Goal: Understand process/instructions: Learn how to perform a task or action

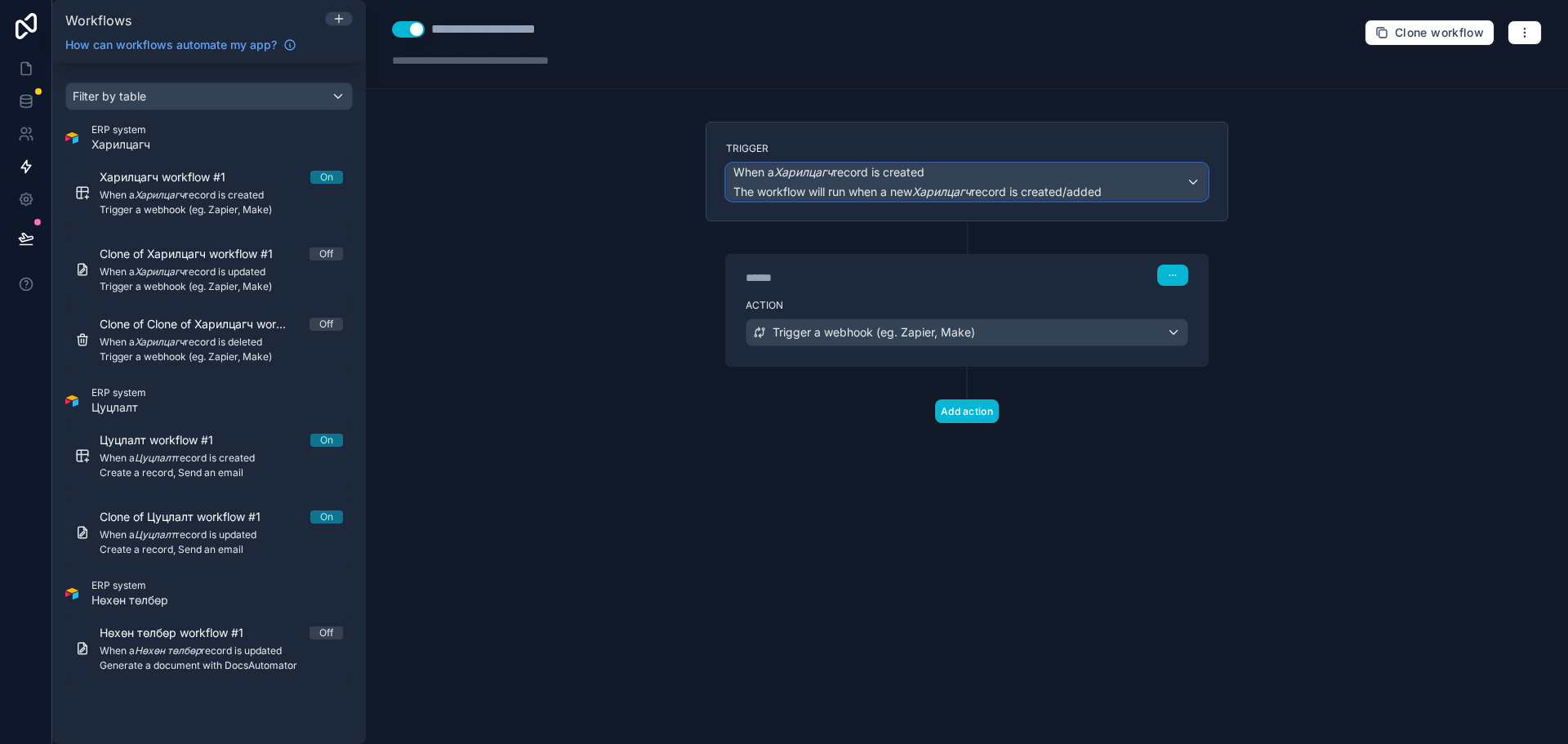
click at [1149, 180] on div "When a Харилцагч record is created The workflow will run when a new Харилцагч r…" at bounding box center [966, 181] width 480 height 36
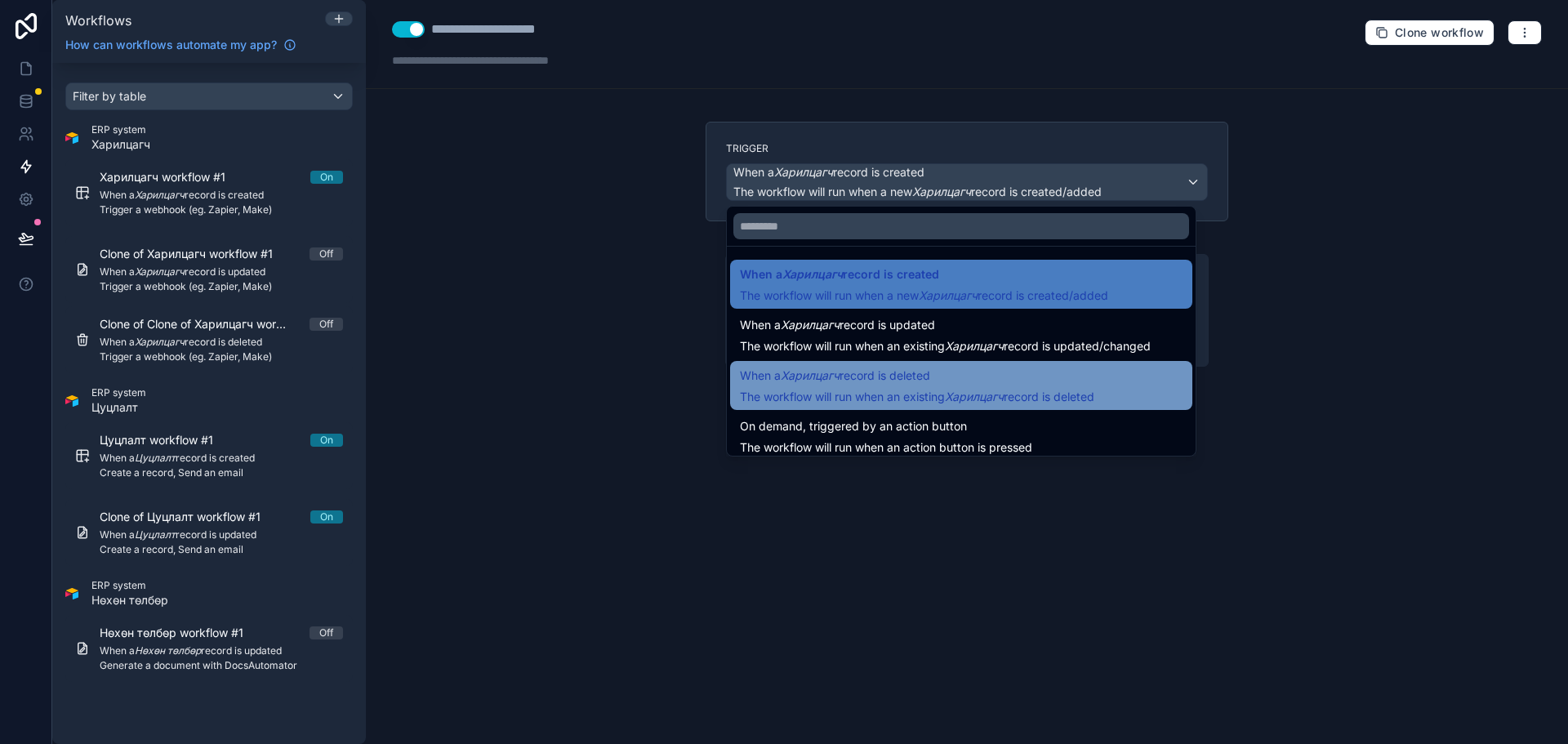
click at [978, 378] on span "When a Харилцагч record is deleted" at bounding box center [917, 375] width 354 height 19
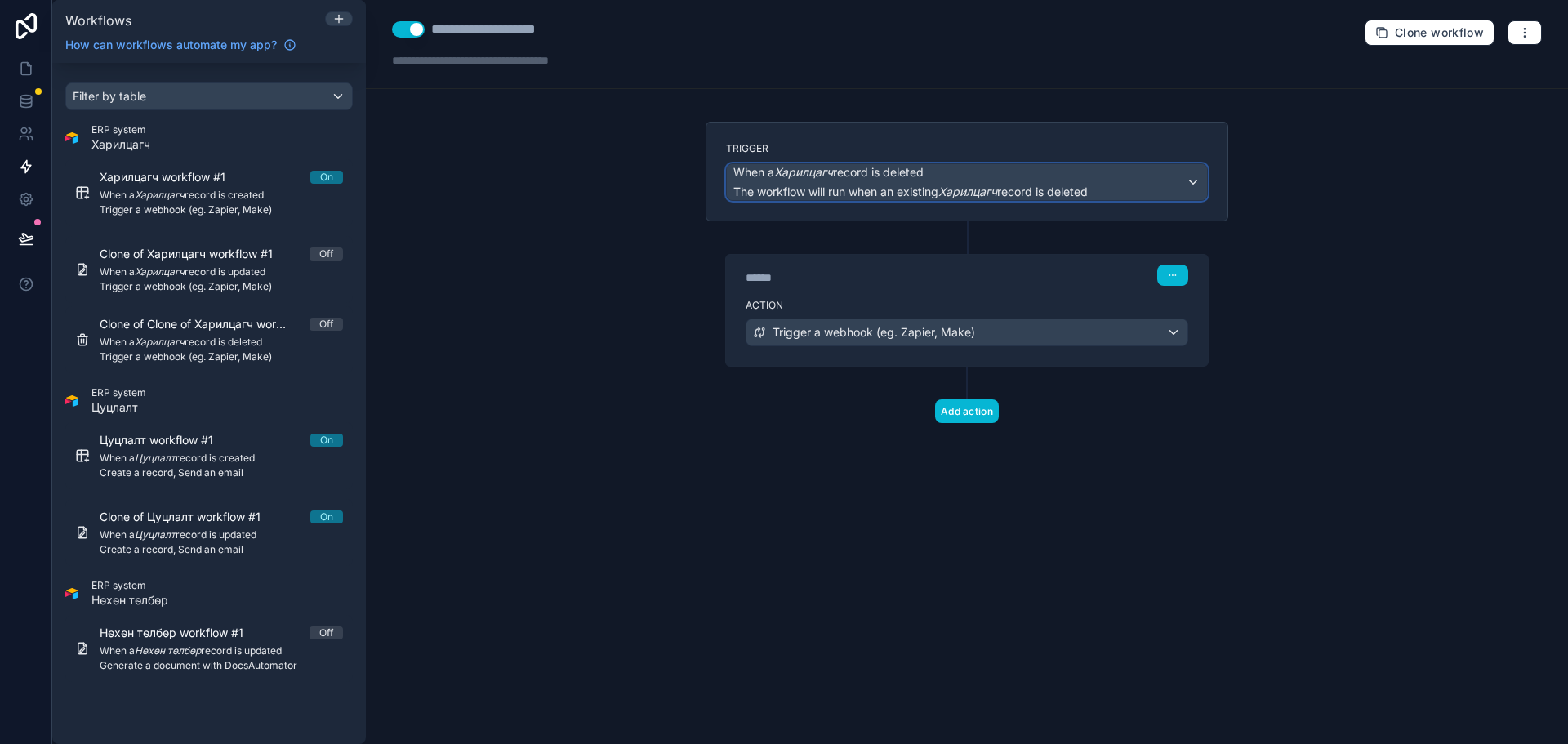
click at [978, 183] on div "When a Харилцагч record is deleted The workflow will run when an existing Харил…" at bounding box center [911, 181] width 354 height 36
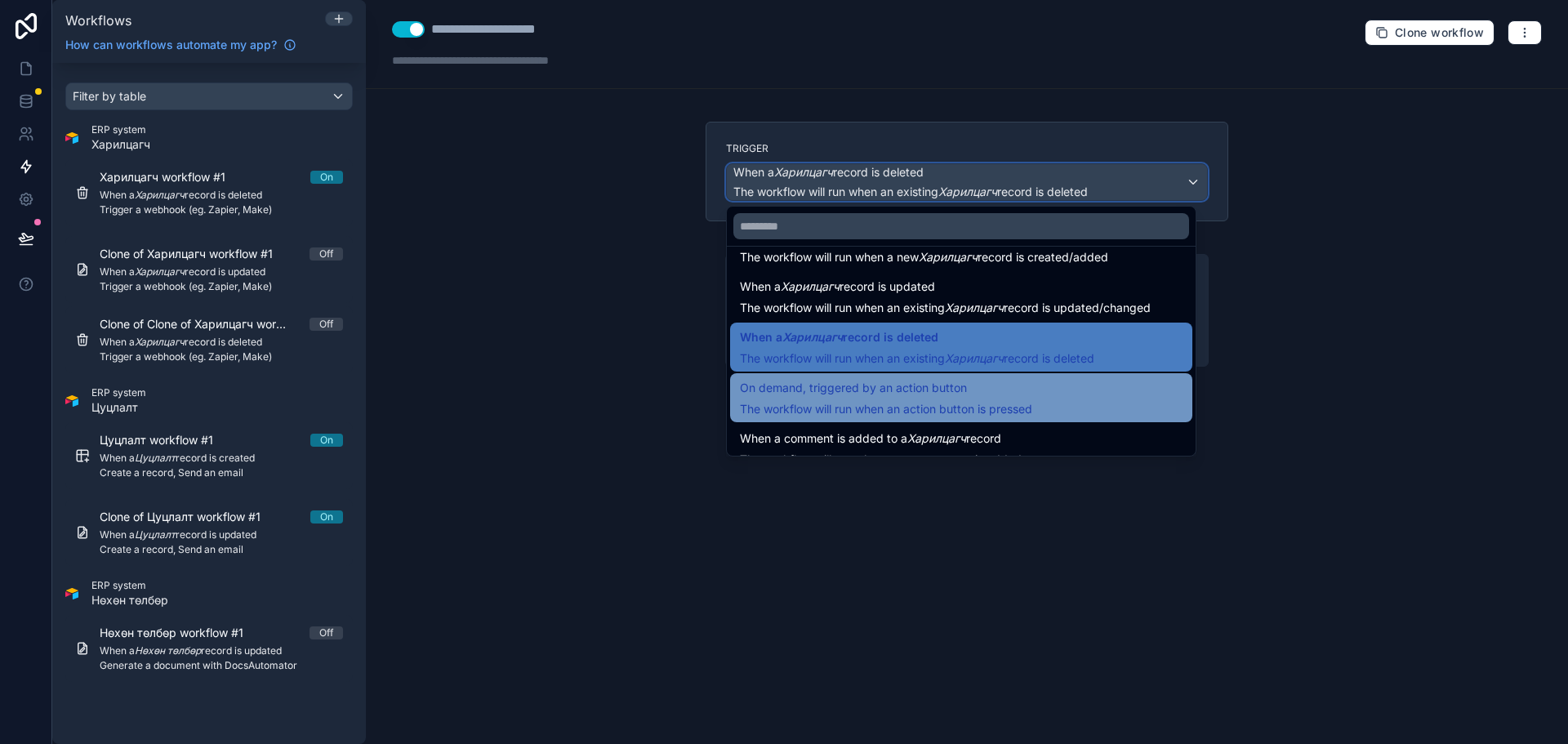
scroll to position [58, 0]
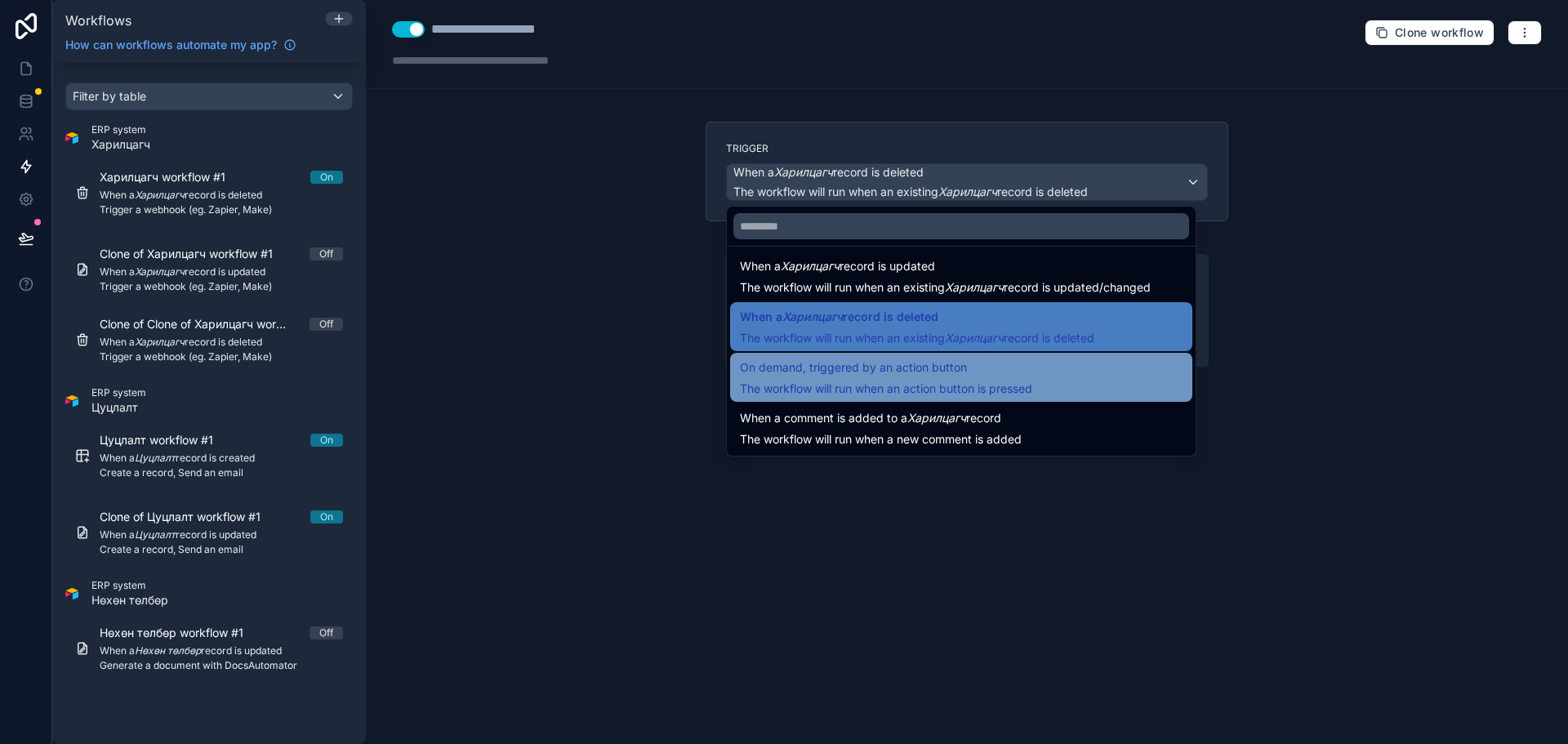
click at [868, 377] on div "On demand, triggered by an action button The workflow will run when an action b…" at bounding box center [886, 377] width 292 height 39
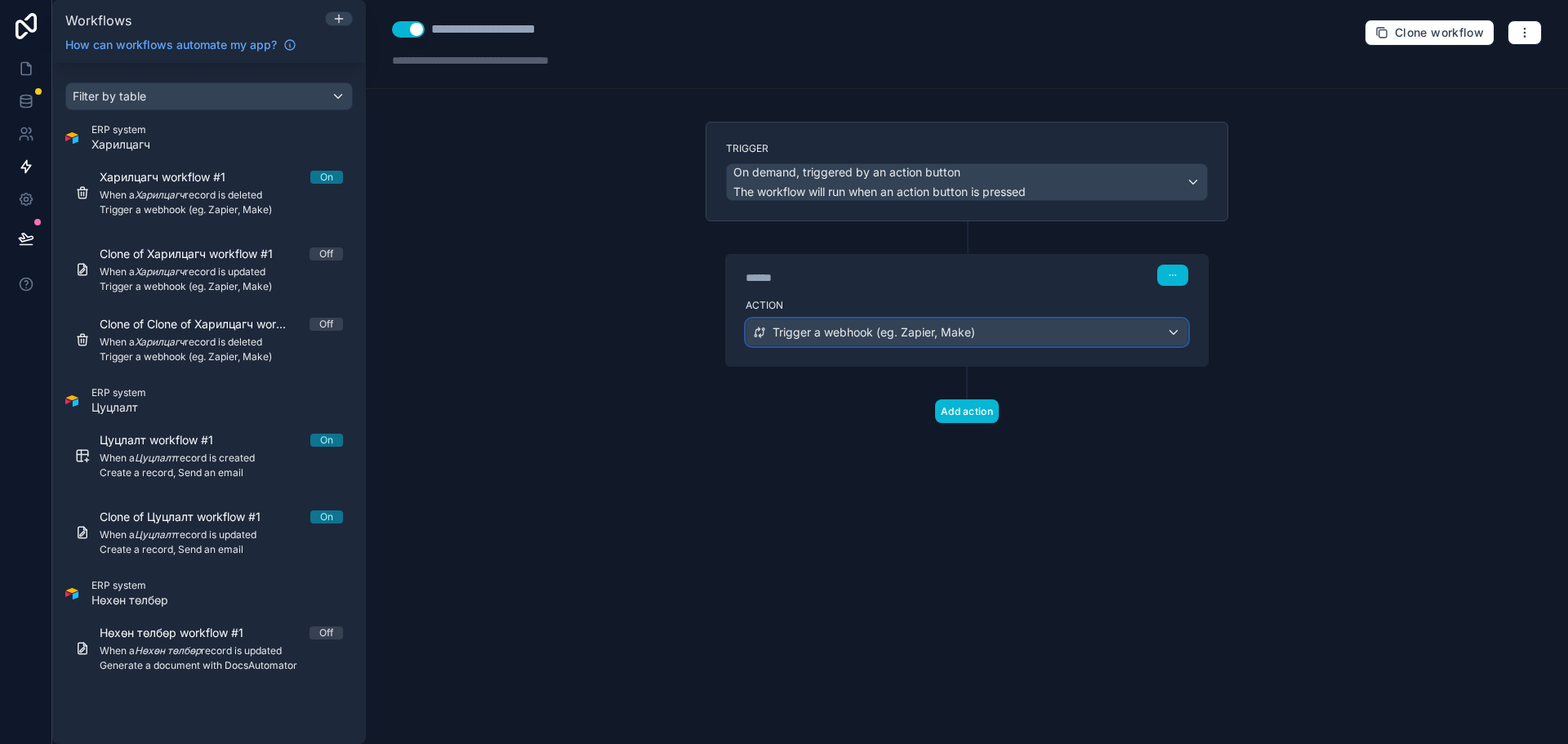
click at [894, 334] on span "Trigger a webhook (eg. Zapier, Make)" at bounding box center [873, 332] width 203 height 16
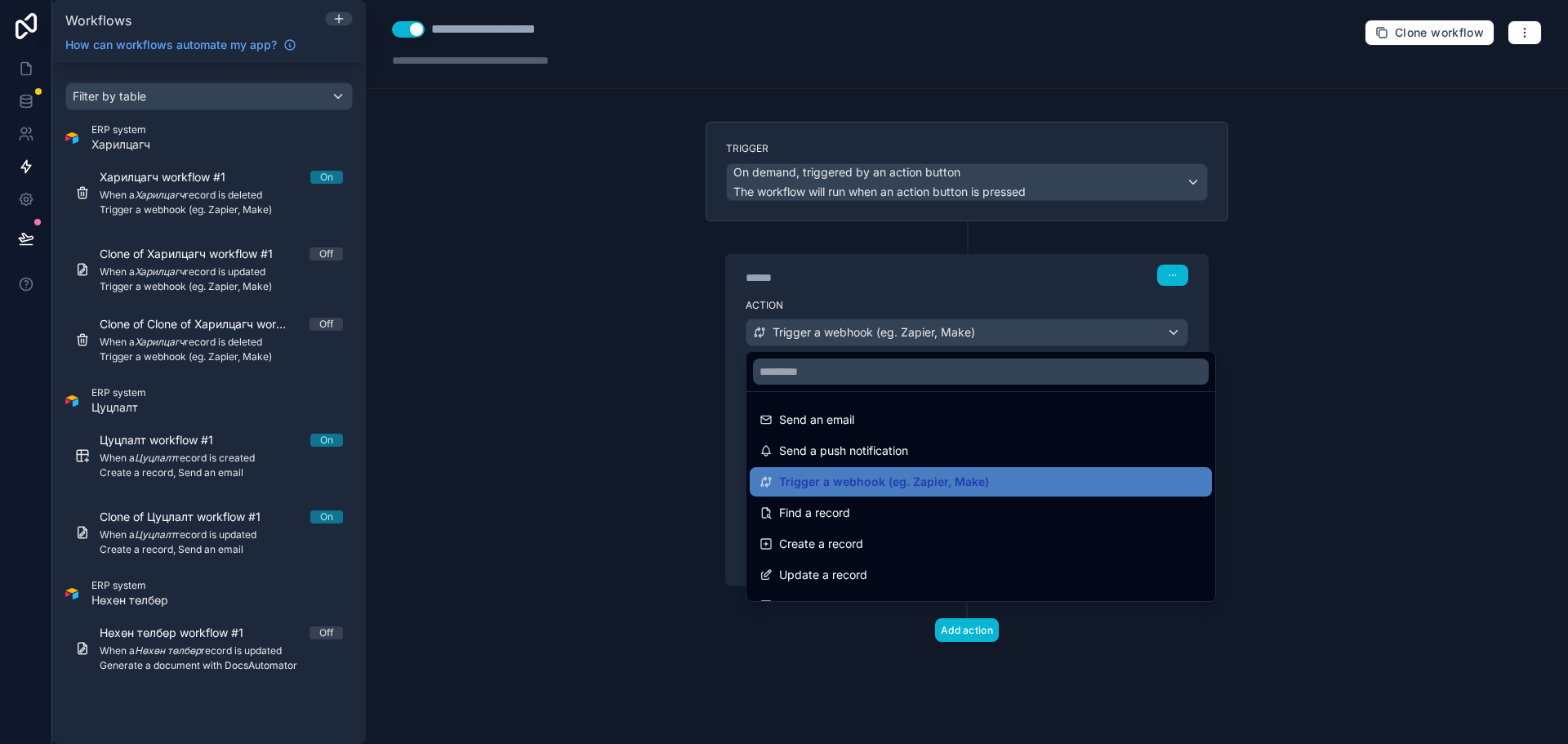
click at [894, 334] on div at bounding box center [784, 372] width 1568 height 744
